Goal: Task Accomplishment & Management: Complete application form

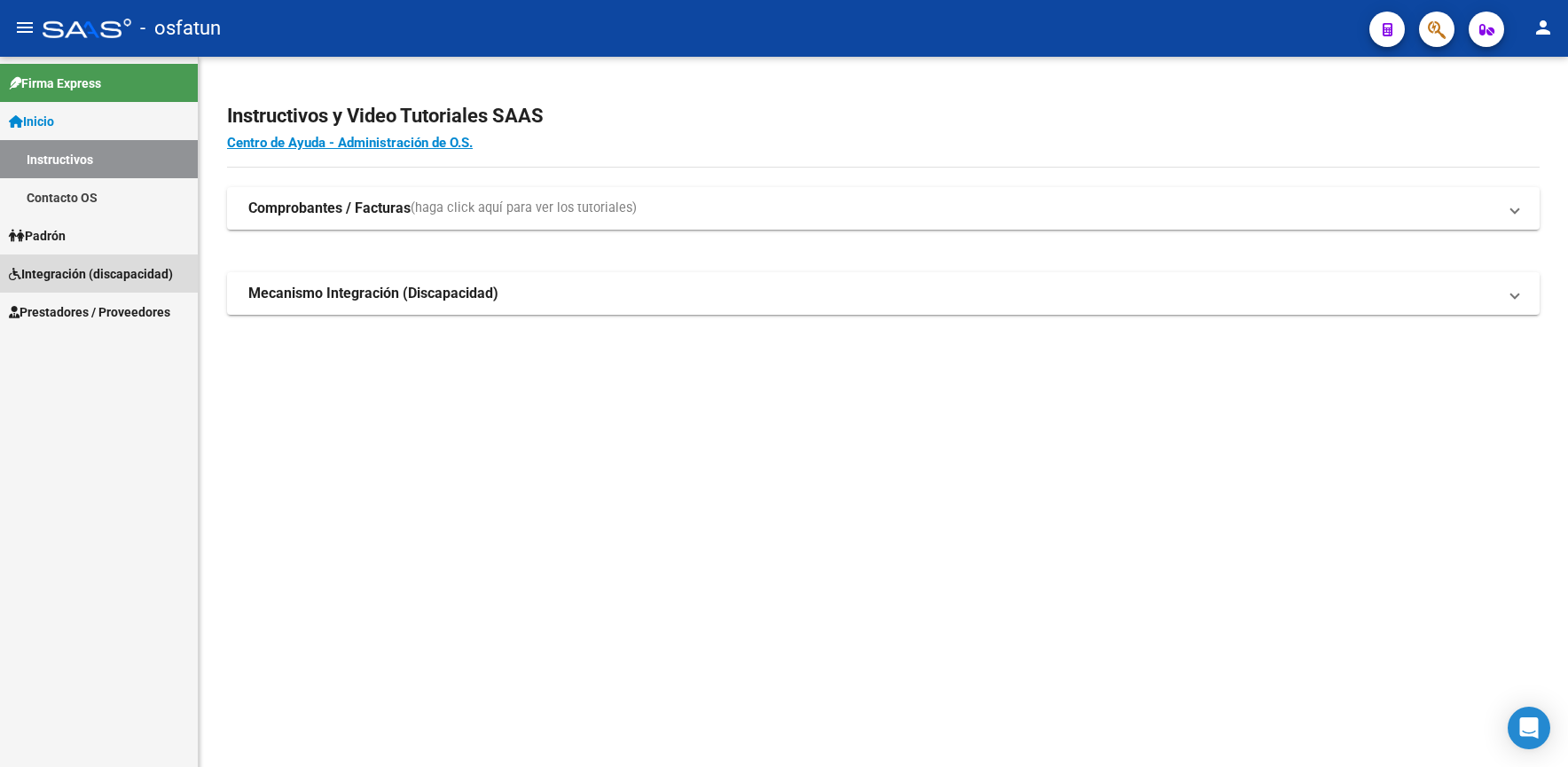
click at [124, 275] on span "Integración (discapacidad)" at bounding box center [90, 274] width 164 height 20
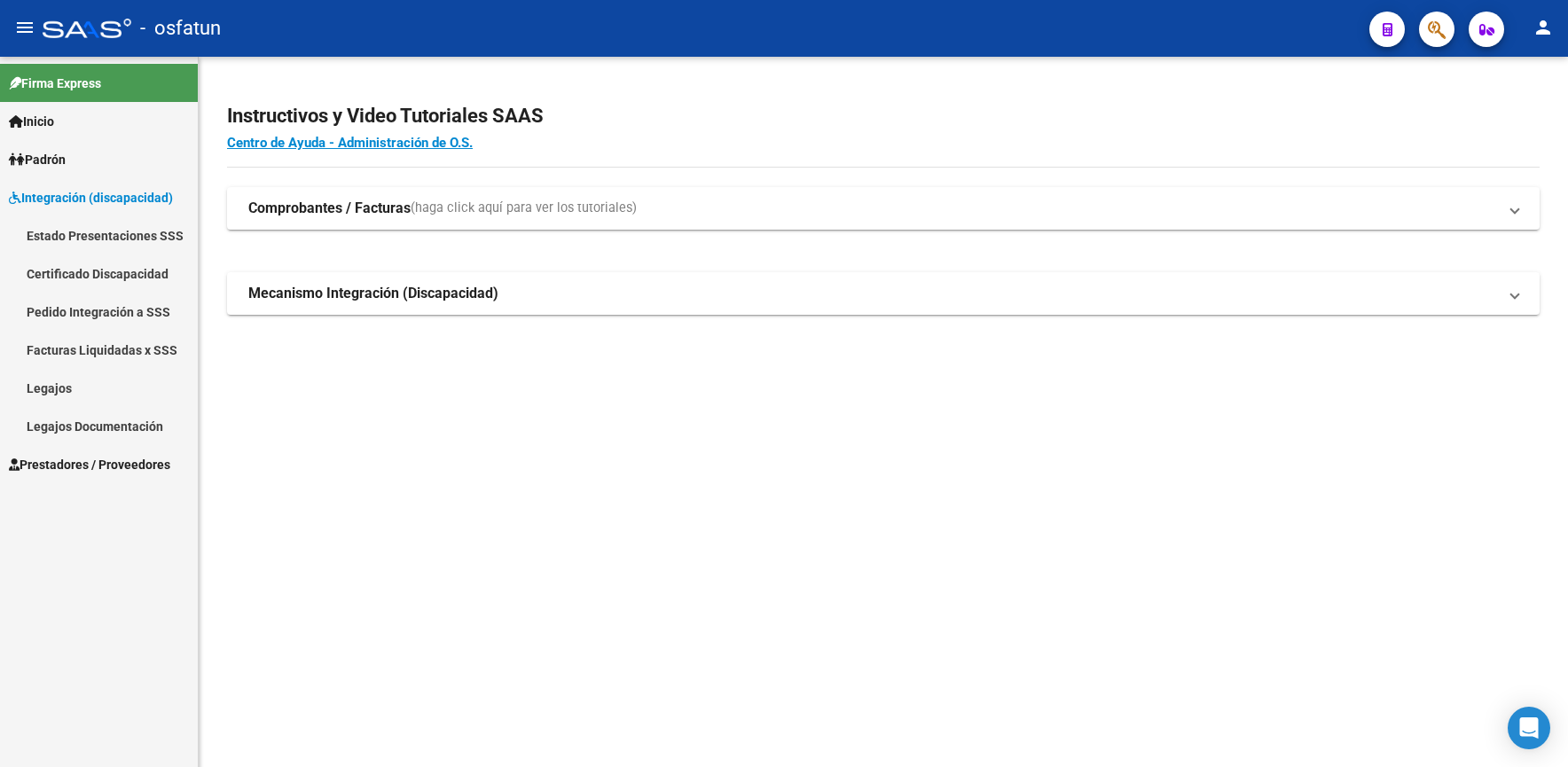
click at [89, 346] on link "Facturas Liquidadas x SSS" at bounding box center [98, 350] width 197 height 38
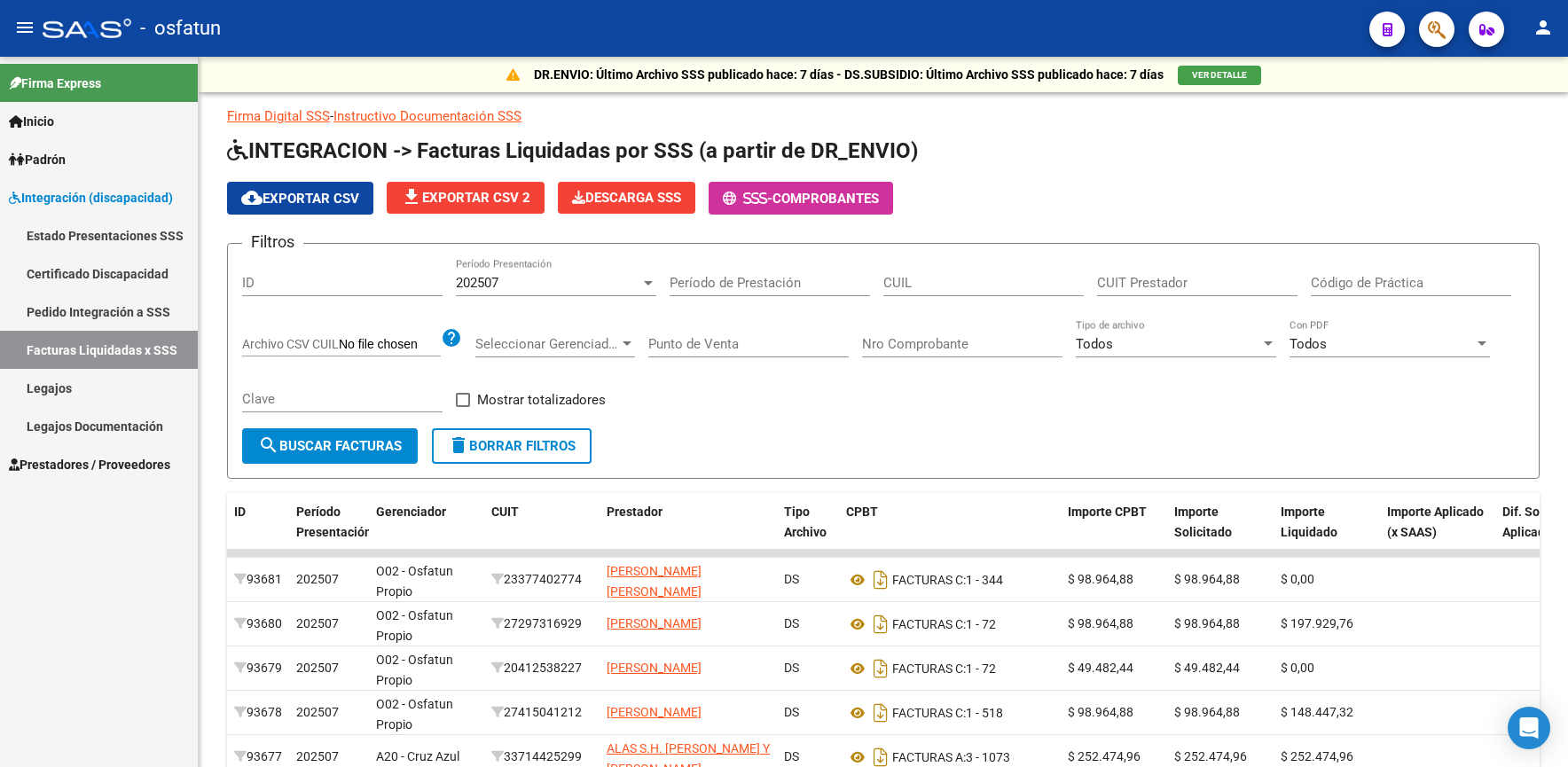
click at [103, 457] on span "Prestadores / Proveedores" at bounding box center [89, 465] width 161 height 20
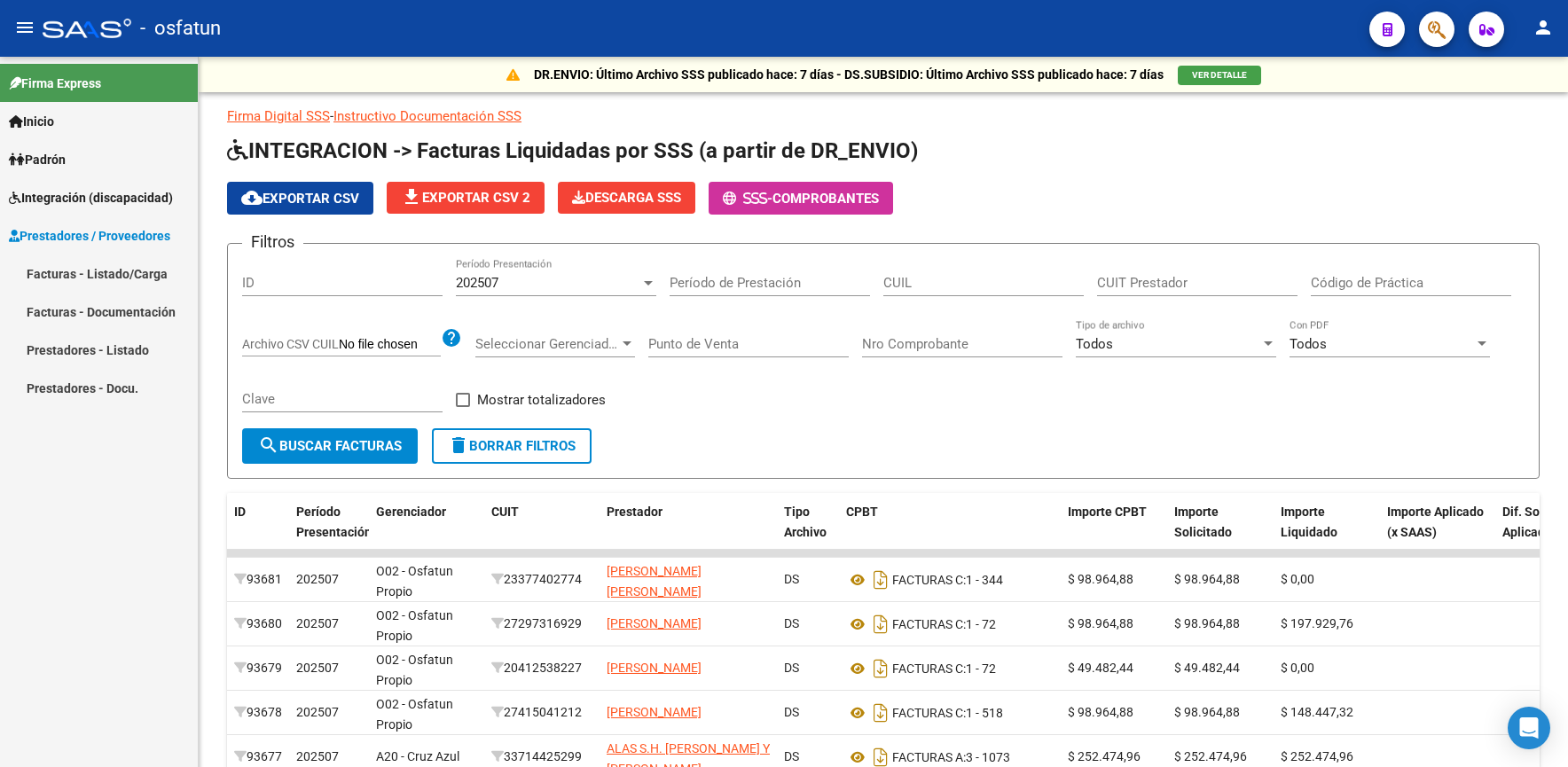
click at [105, 276] on link "Facturas - Listado/Carga" at bounding box center [98, 273] width 197 height 38
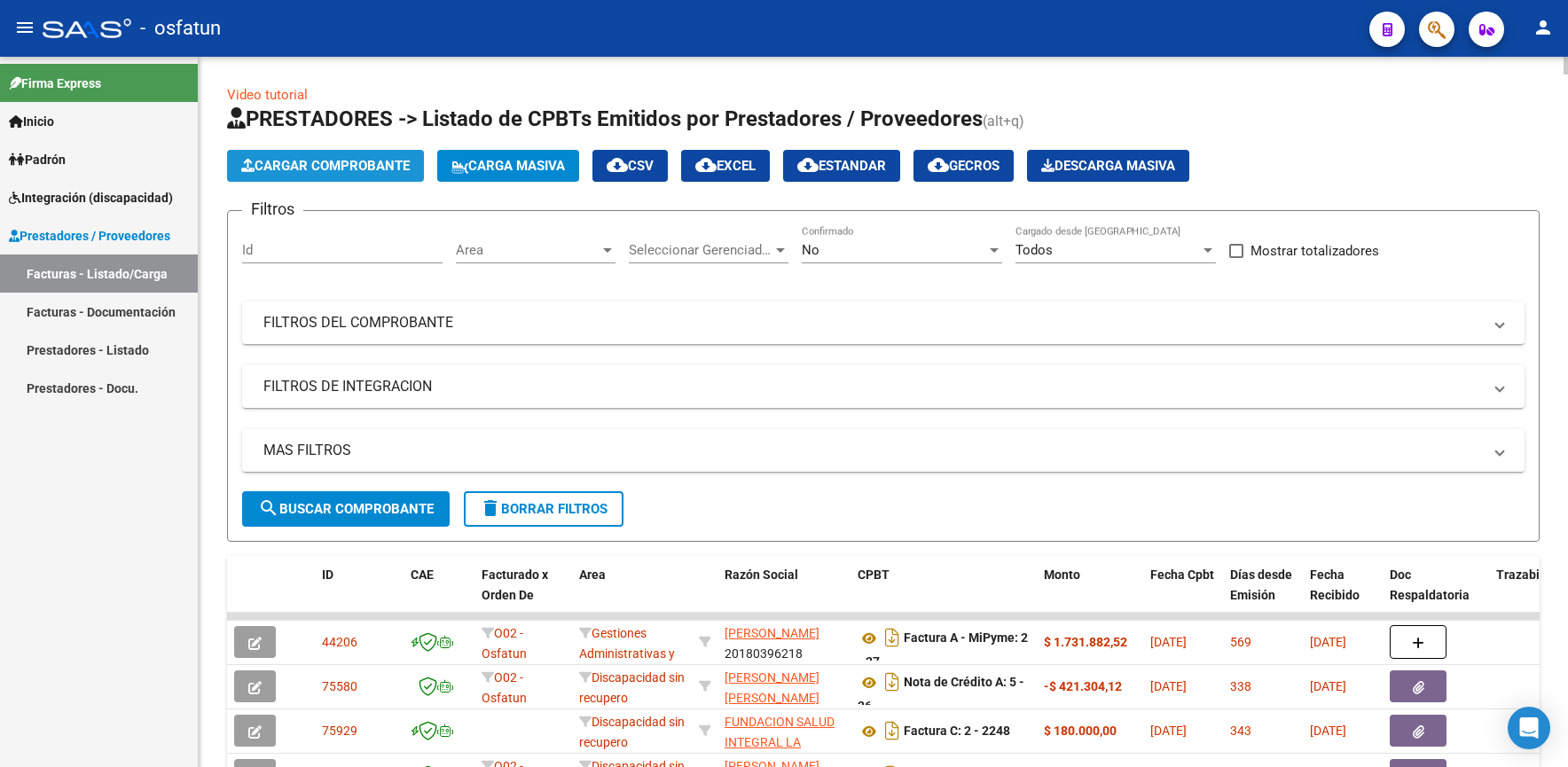
click at [310, 161] on span "Cargar Comprobante" at bounding box center [326, 166] width 169 height 16
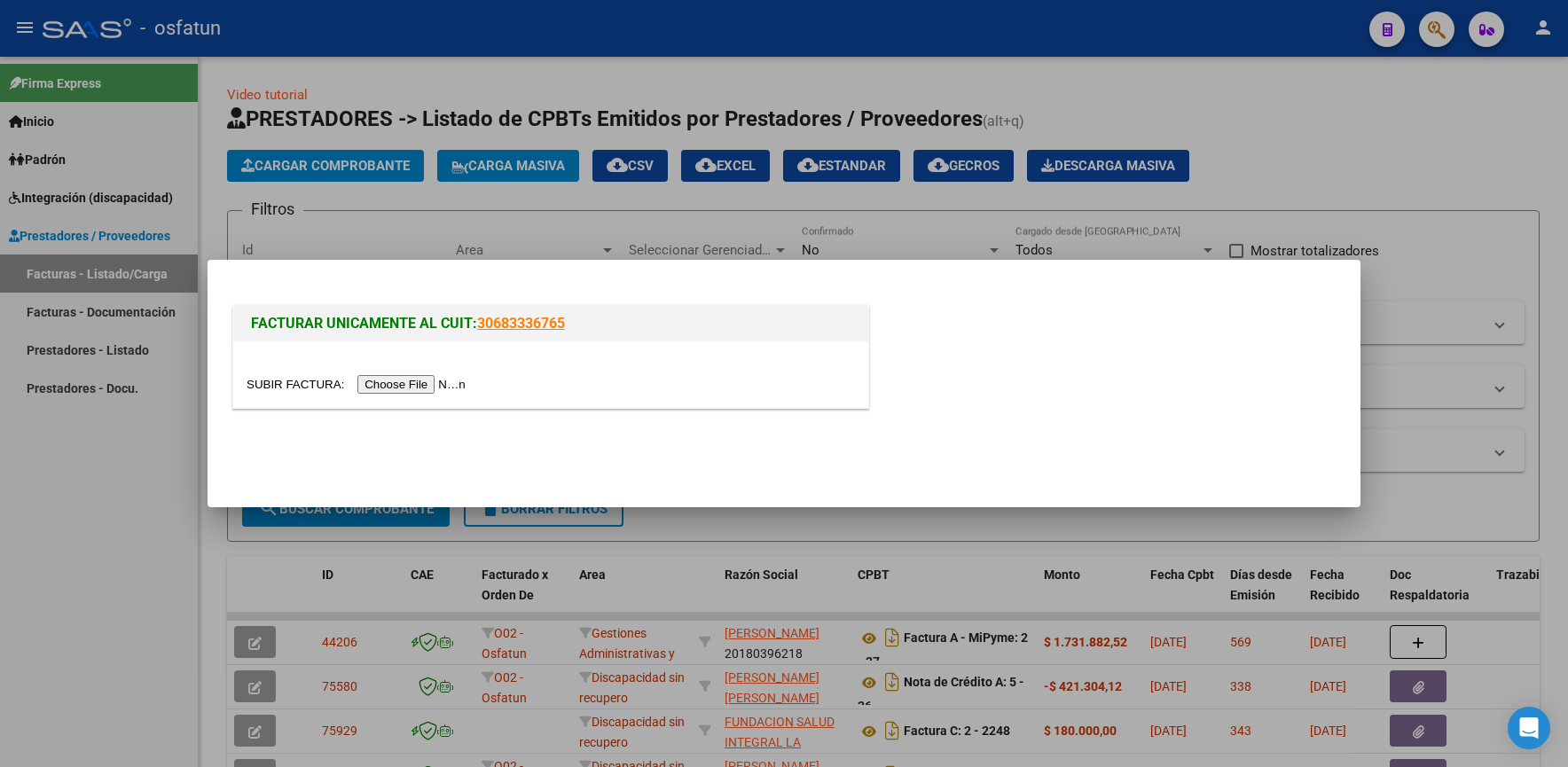
click at [442, 389] on input "file" at bounding box center [359, 384] width 224 height 19
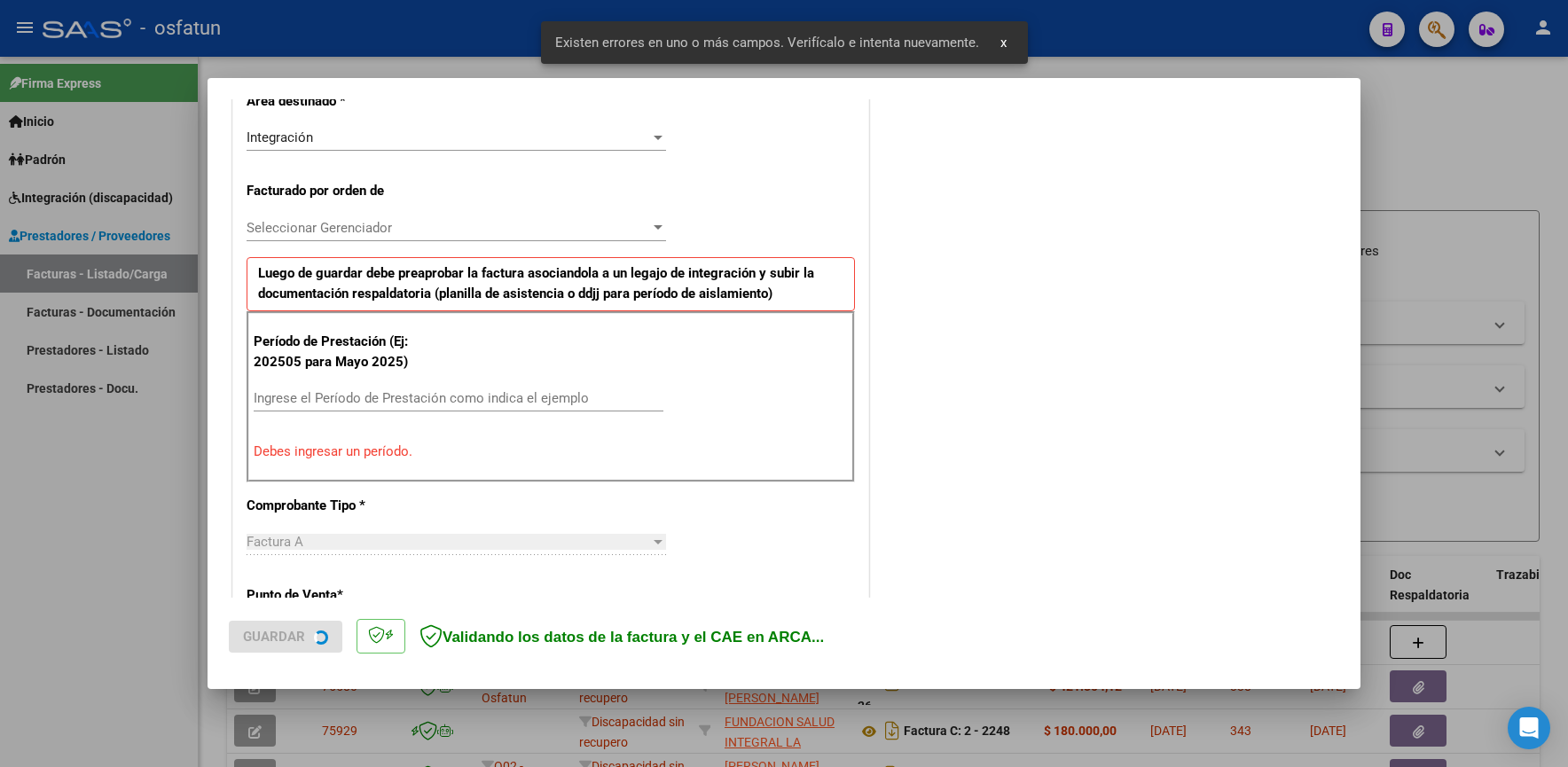
scroll to position [459, 0]
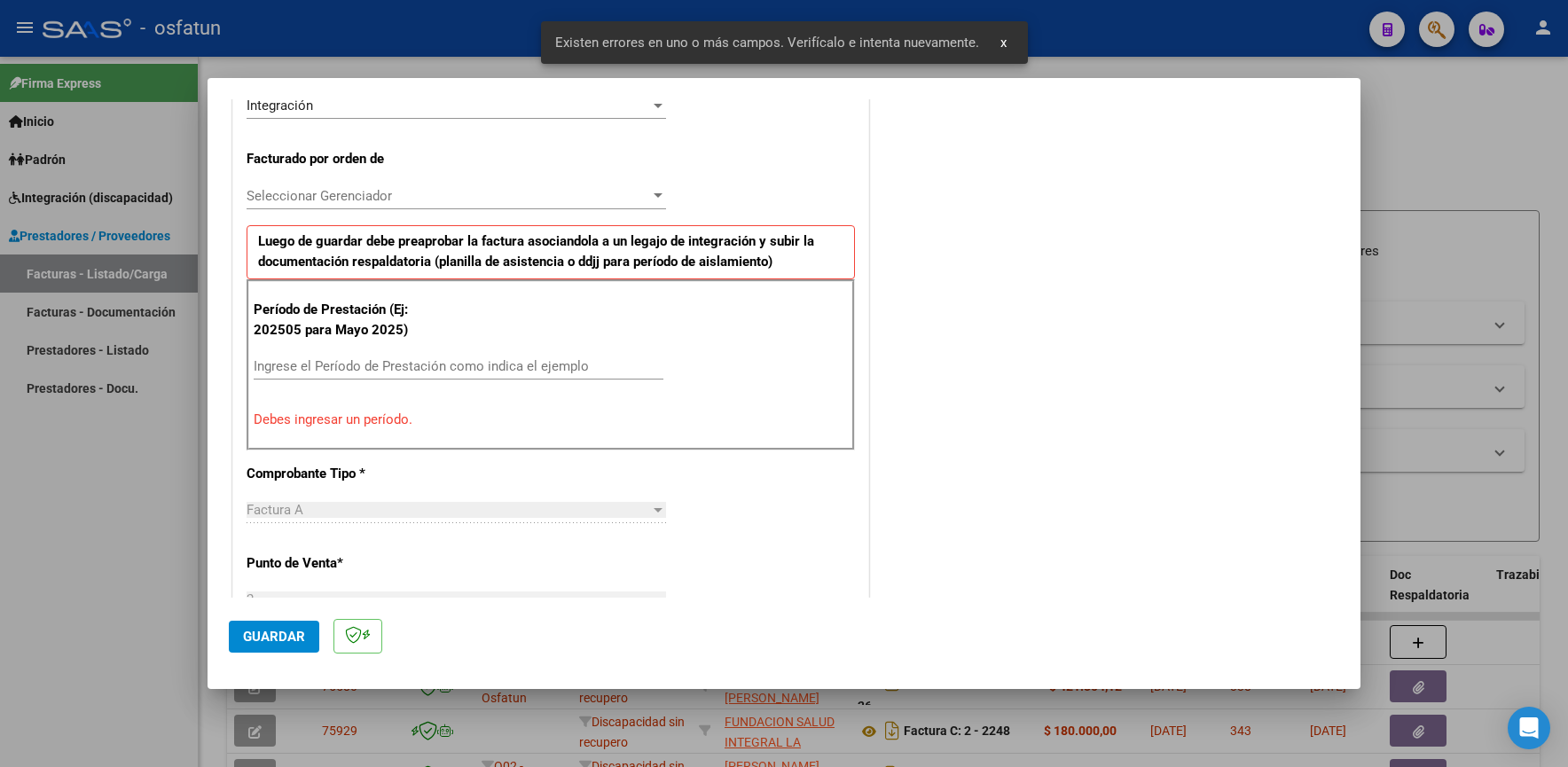
click at [365, 358] on input "Ingrese el Período de Prestación como indica el ejemplo" at bounding box center [458, 366] width 410 height 16
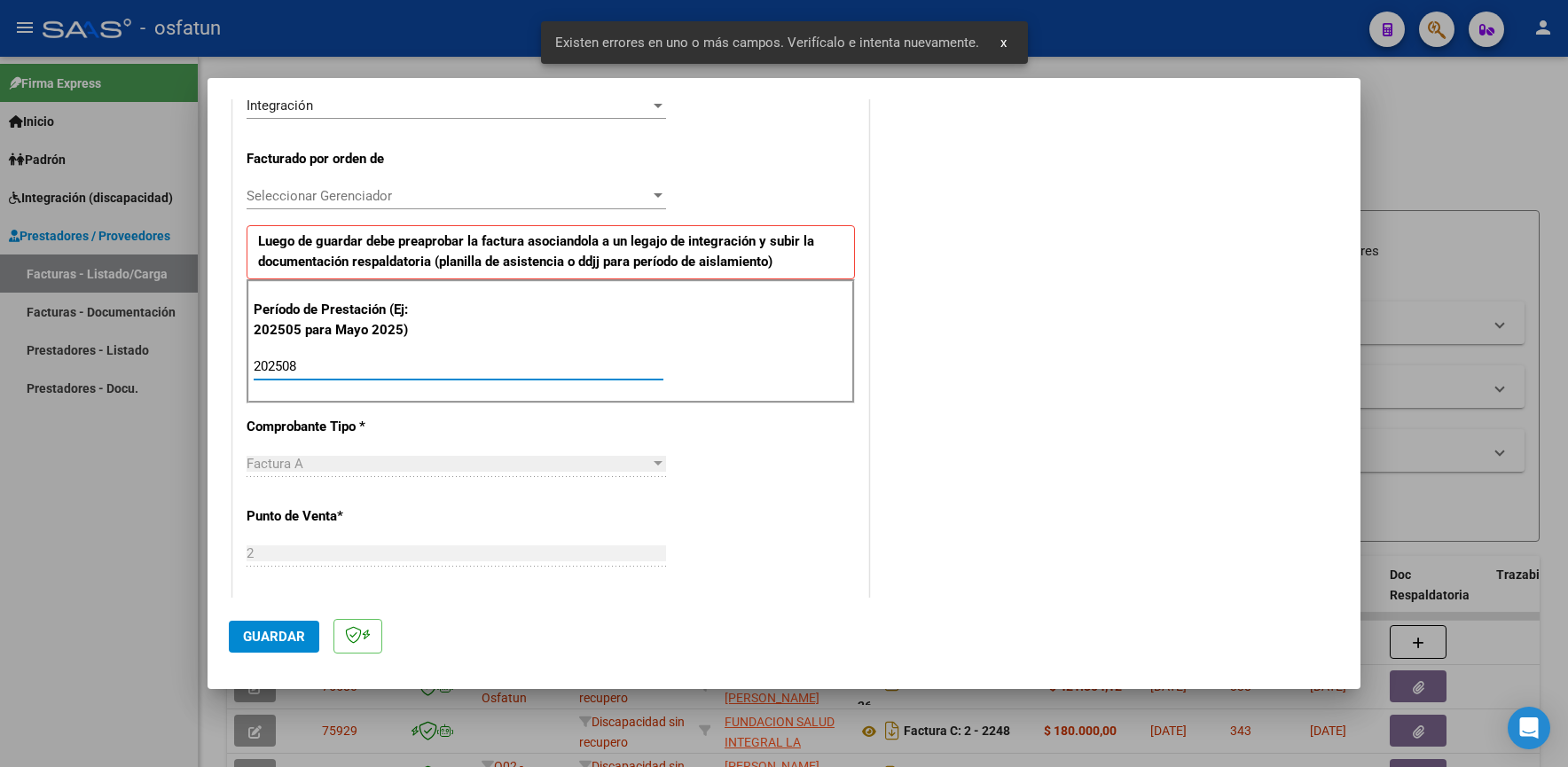
type input "202508"
click at [289, 625] on button "Guardar" at bounding box center [274, 636] width 90 height 31
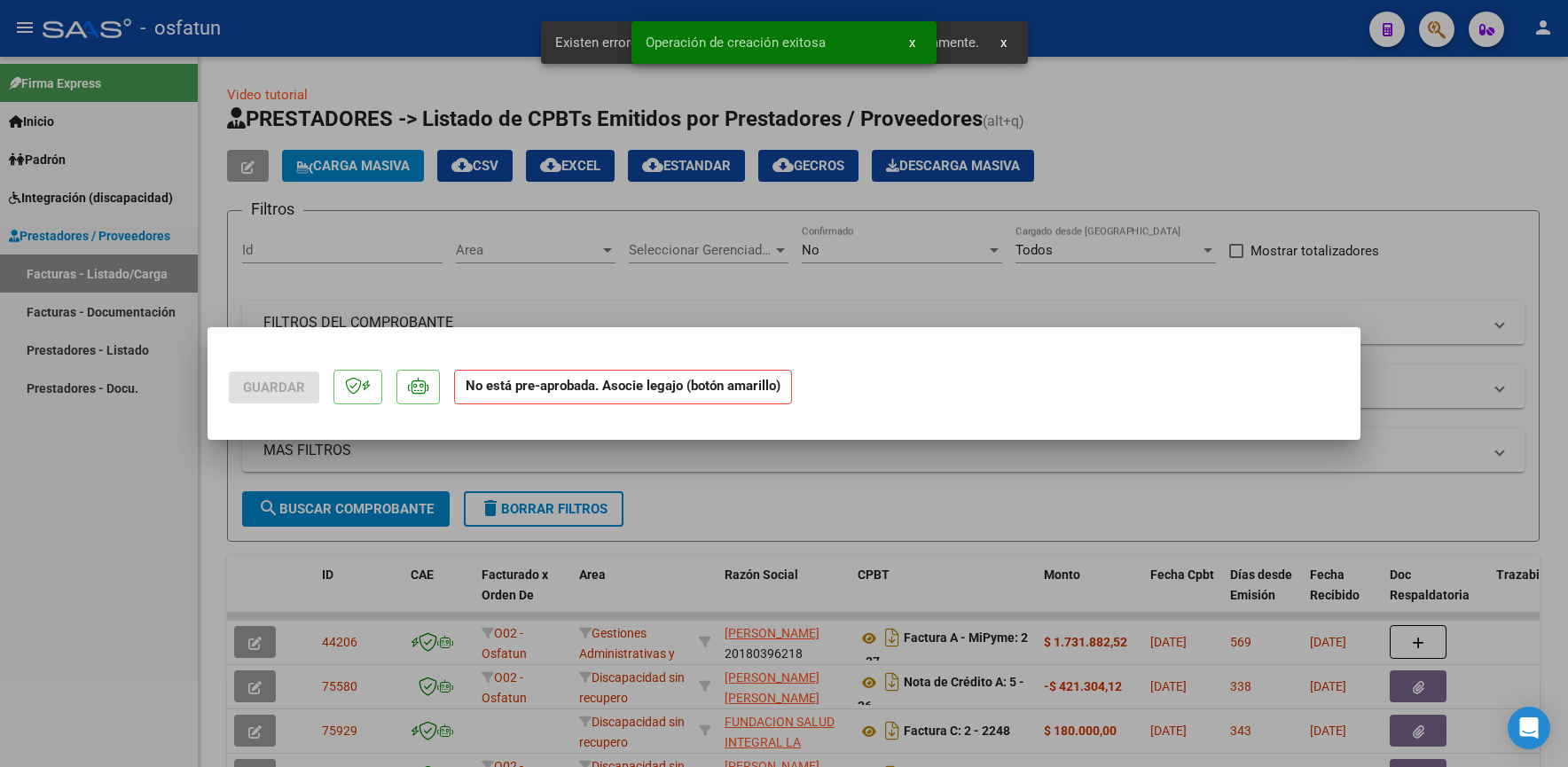
scroll to position [0, 0]
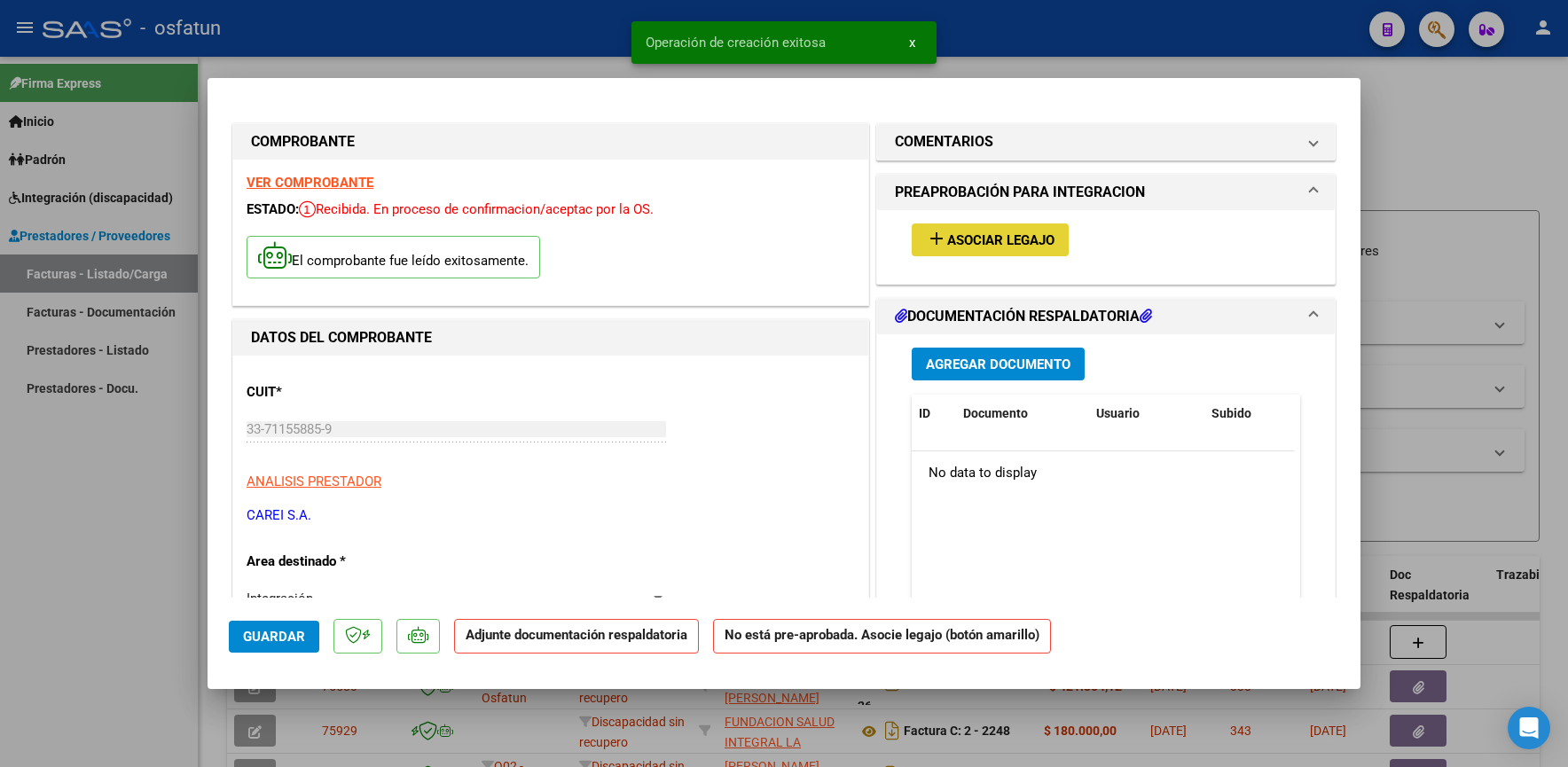
click at [1003, 235] on span "Asociar Legajo" at bounding box center [1000, 241] width 107 height 16
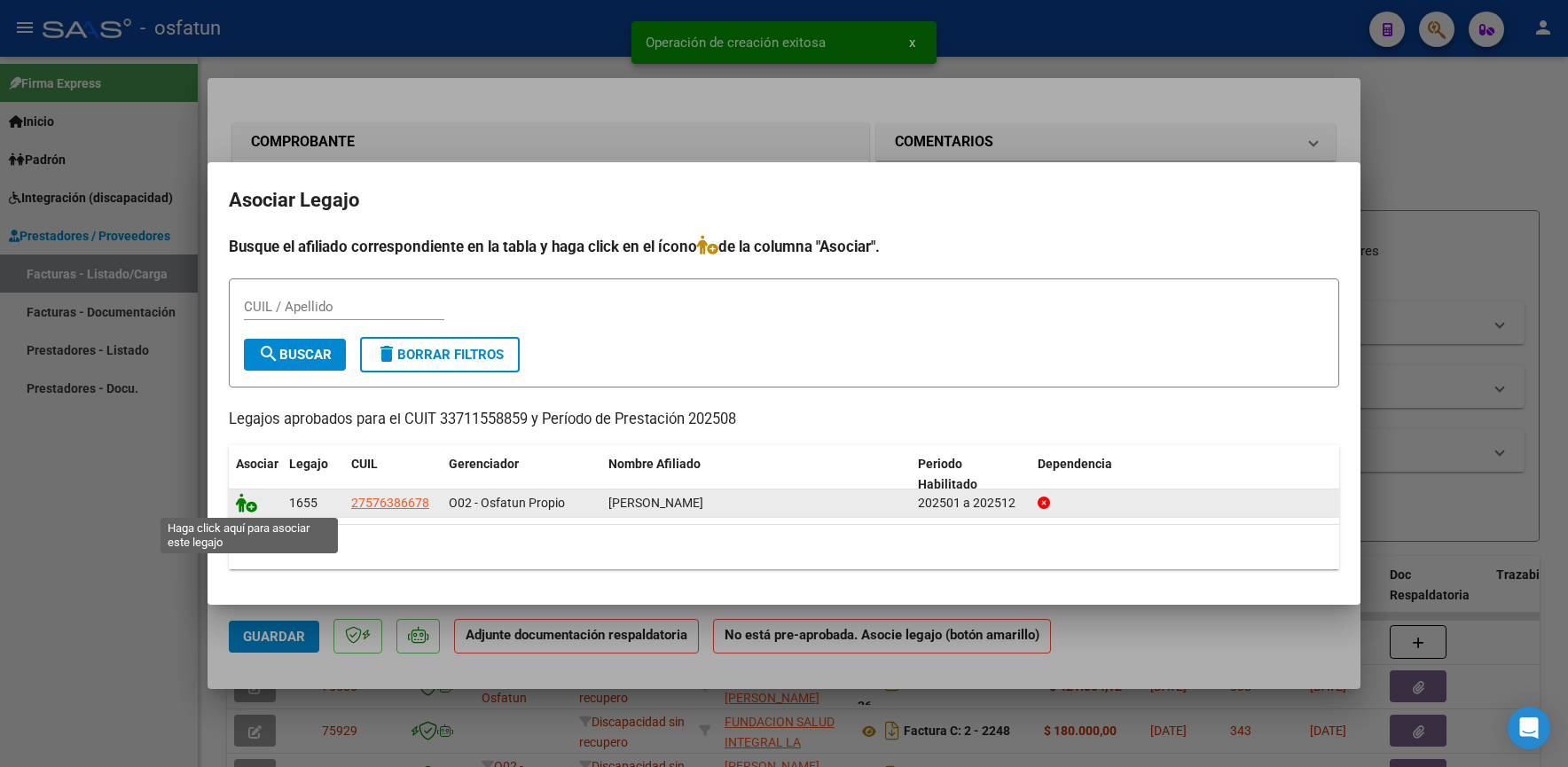
click at [246, 506] on icon at bounding box center [247, 503] width 22 height 20
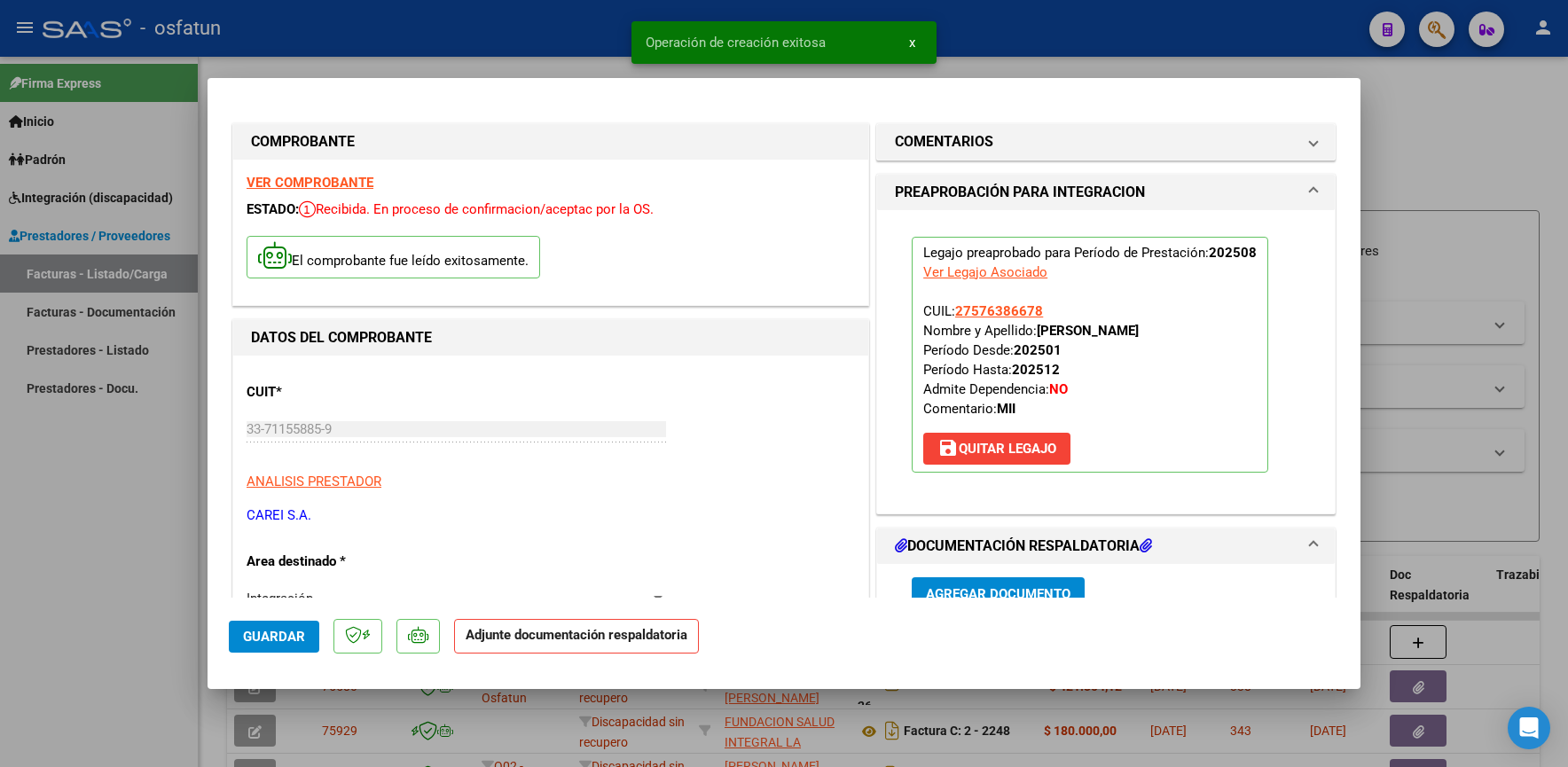
click at [961, 581] on button "Agregar Documento" at bounding box center [998, 593] width 173 height 32
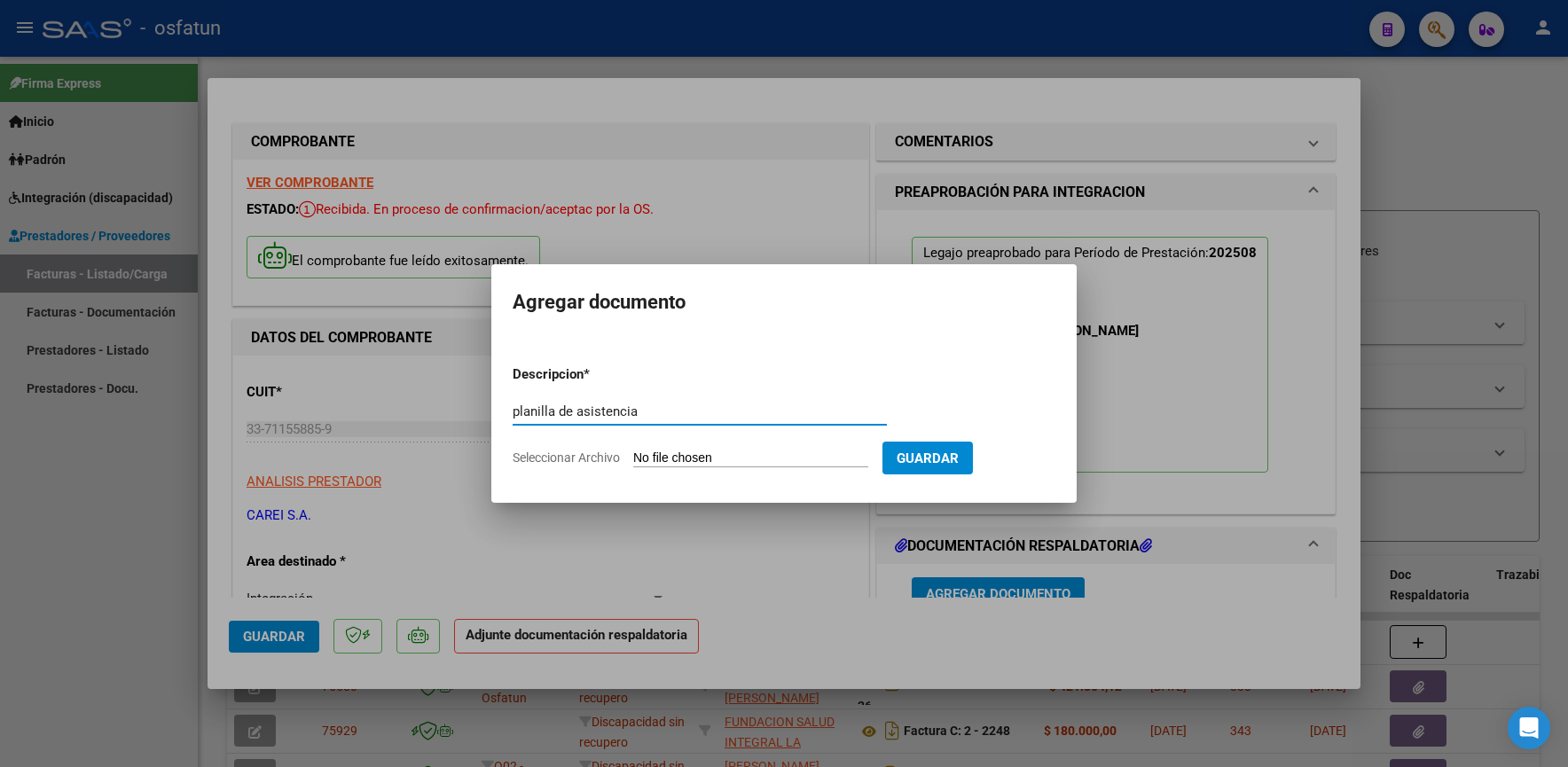
type input "planilla de asistencia"
click at [718, 443] on form "Descripcion * planilla de asistencia Escriba aquí una descripcion Seleccionar A…" at bounding box center [784, 415] width 542 height 130
click at [714, 453] on input "Seleccionar Archivo" at bounding box center [751, 459] width 235 height 17
type input "C:\fakepath\plla carei.pdf"
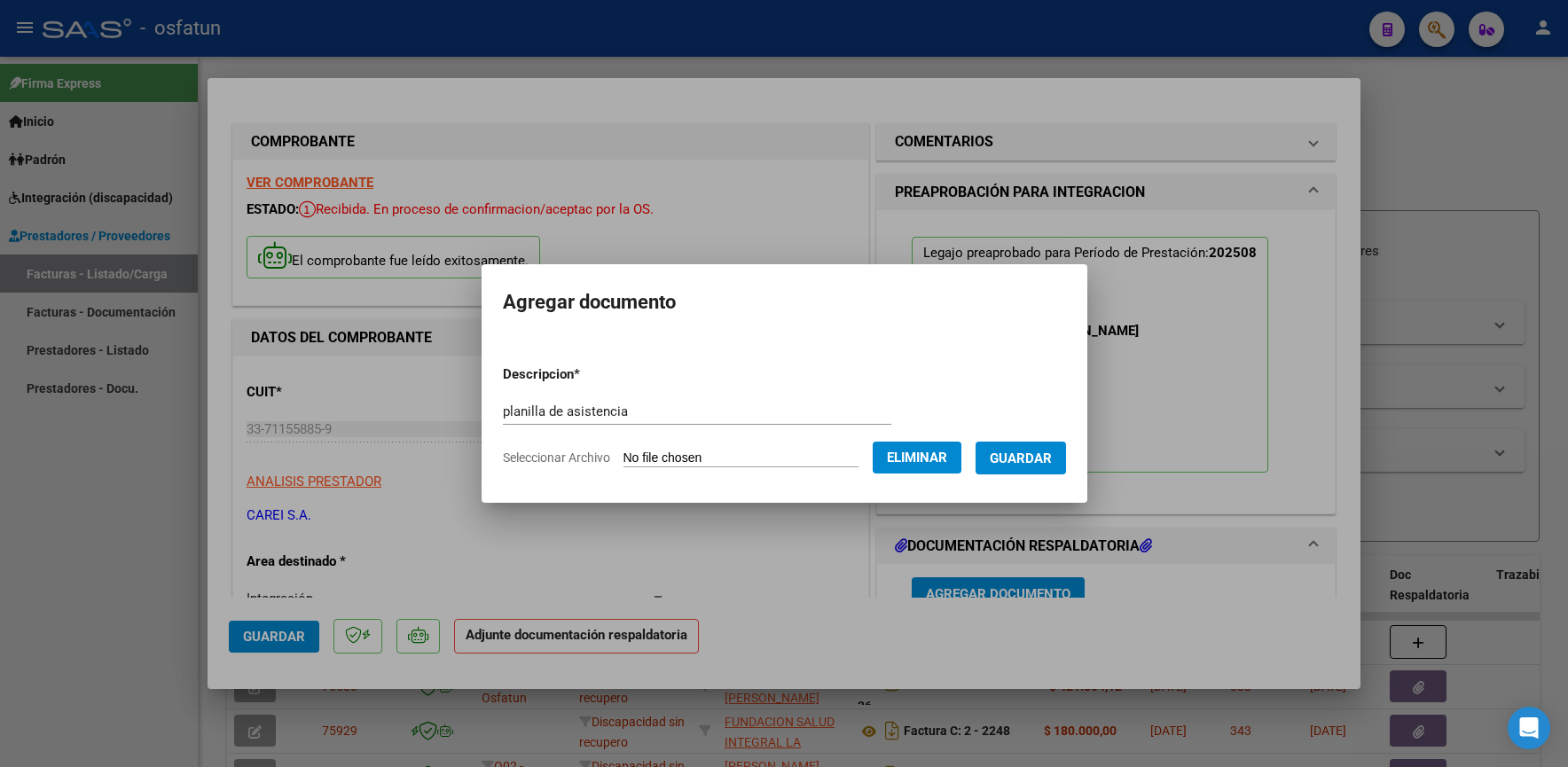
click at [1018, 458] on span "Guardar" at bounding box center [1020, 459] width 62 height 16
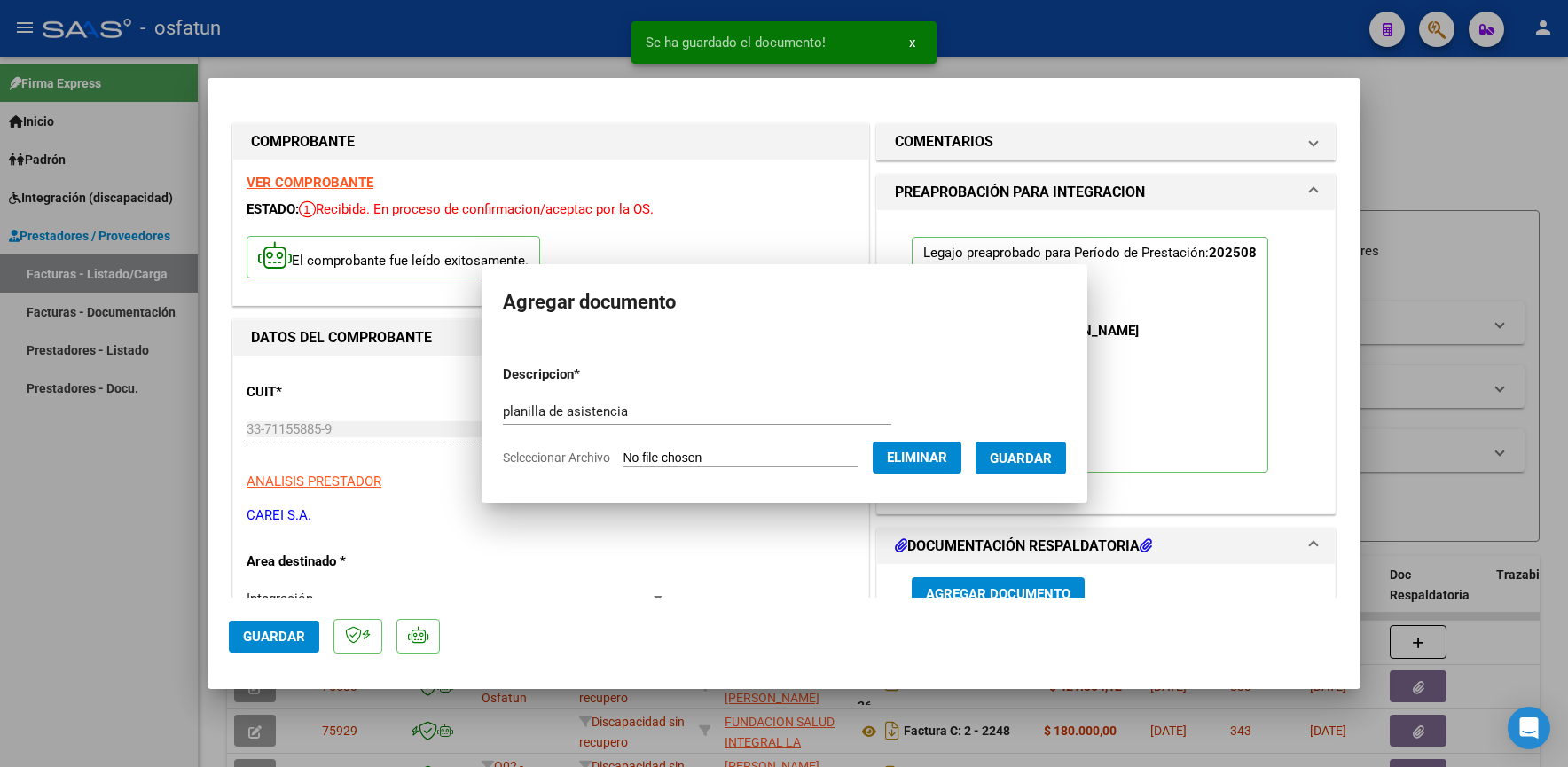
scroll to position [12, 0]
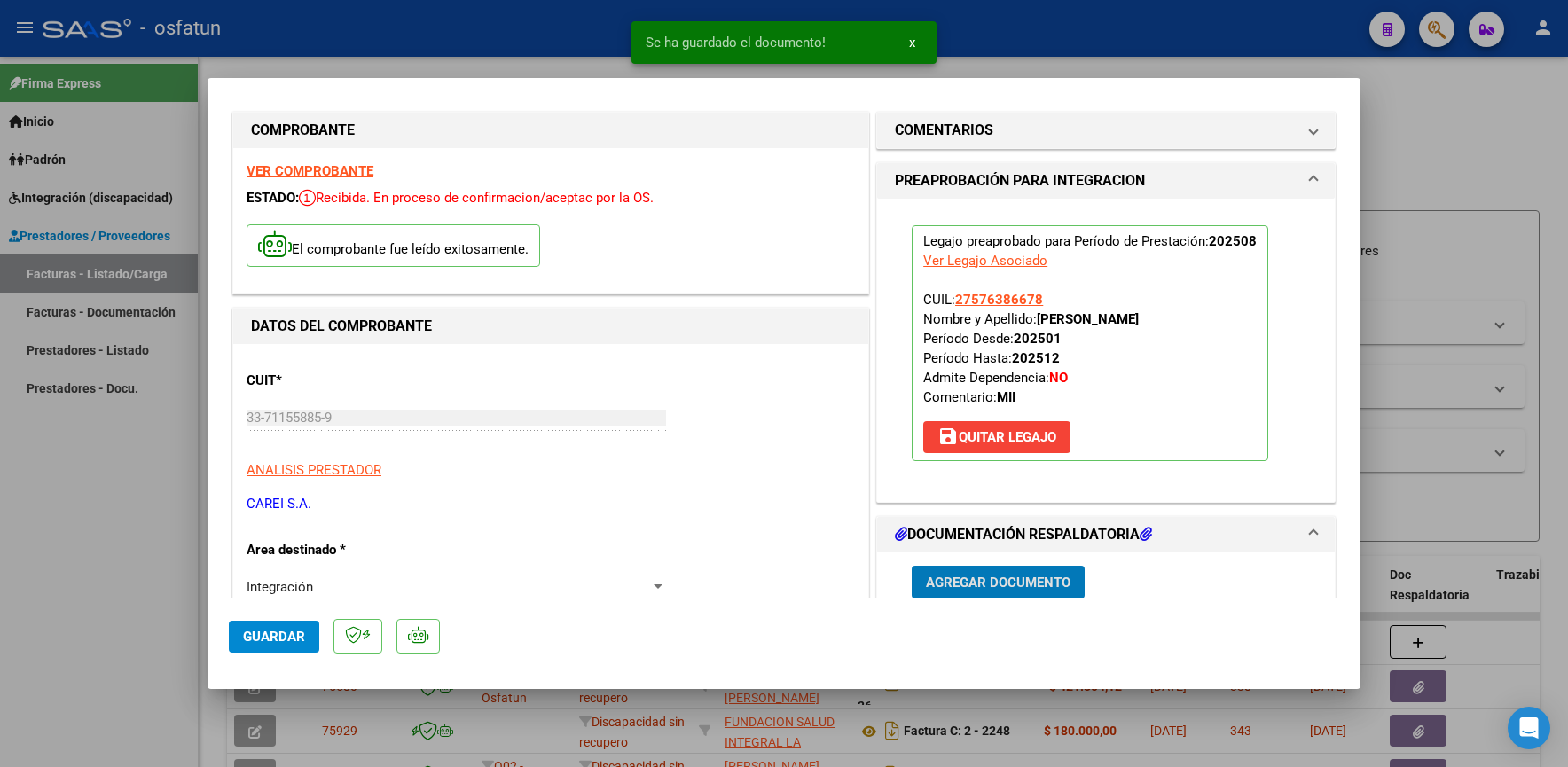
click at [254, 644] on button "Guardar" at bounding box center [274, 636] width 90 height 31
click at [96, 558] on div at bounding box center [784, 383] width 1568 height 767
type input "$ 0,00"
